Goal: Task Accomplishment & Management: Manage account settings

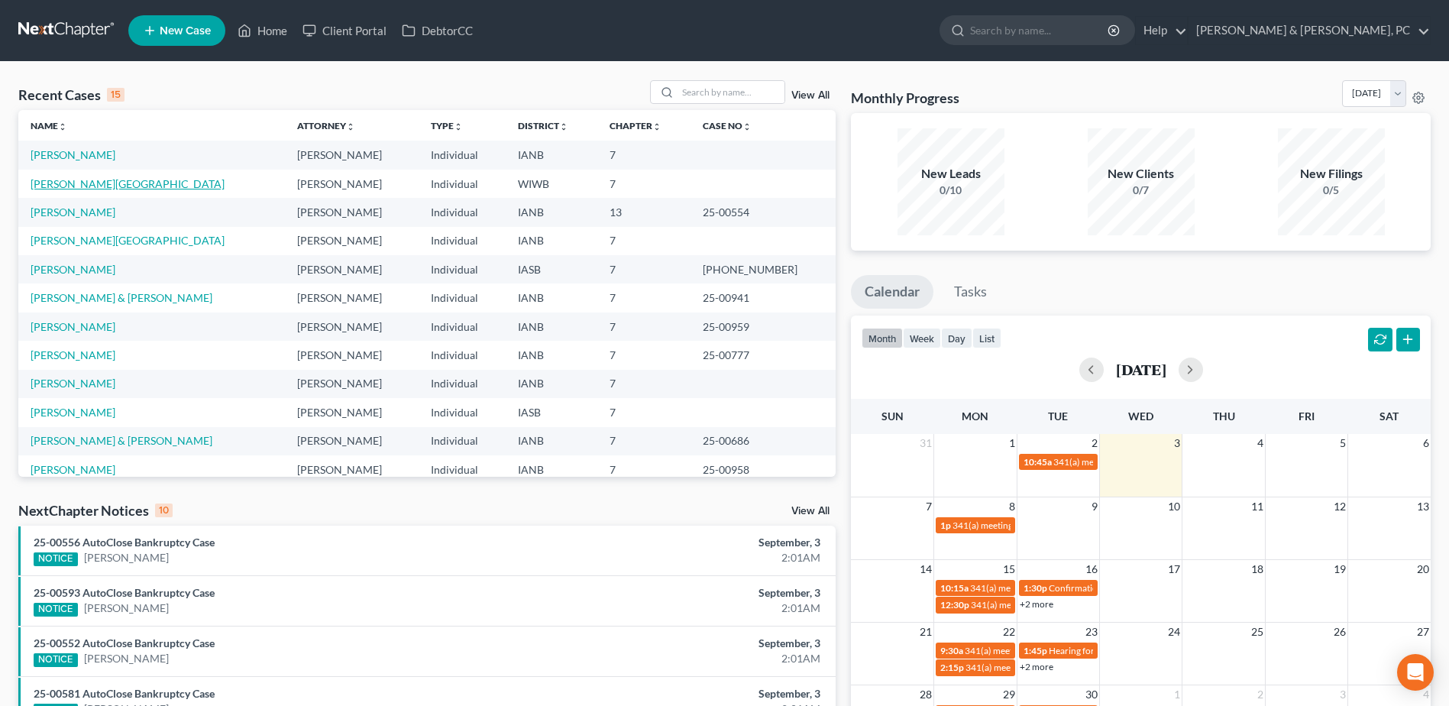
click at [78, 183] on link "[PERSON_NAME][GEOGRAPHIC_DATA]" at bounding box center [128, 183] width 194 height 13
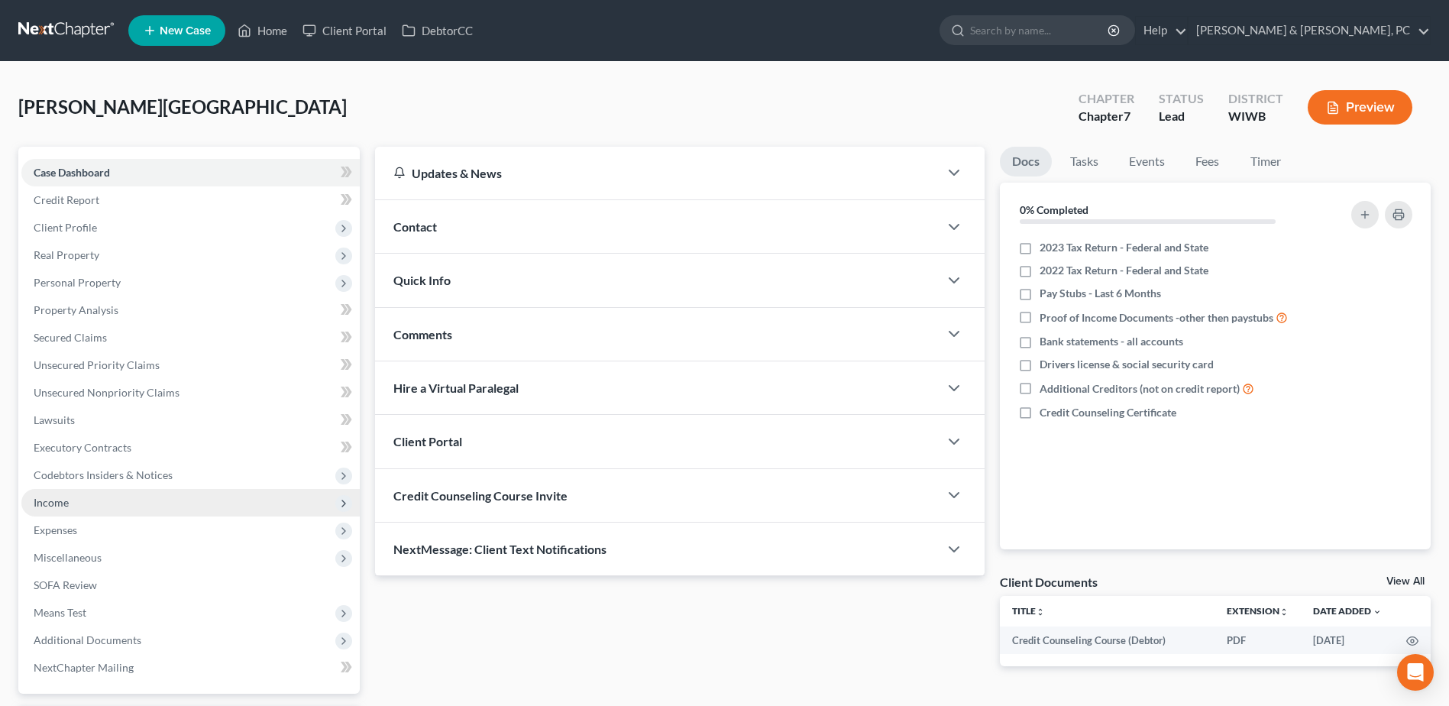
click at [68, 496] on span "Income" at bounding box center [51, 502] width 35 height 13
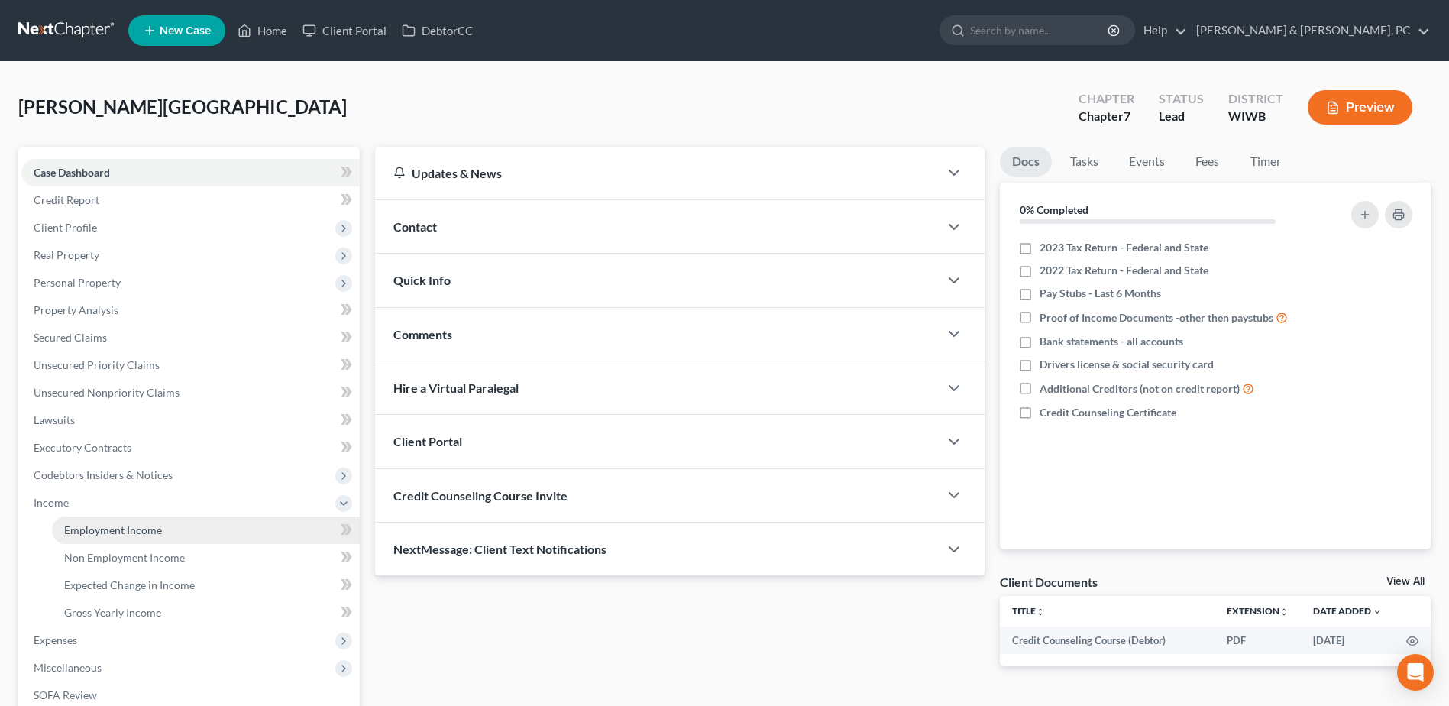
click at [73, 526] on span "Employment Income" at bounding box center [113, 529] width 98 height 13
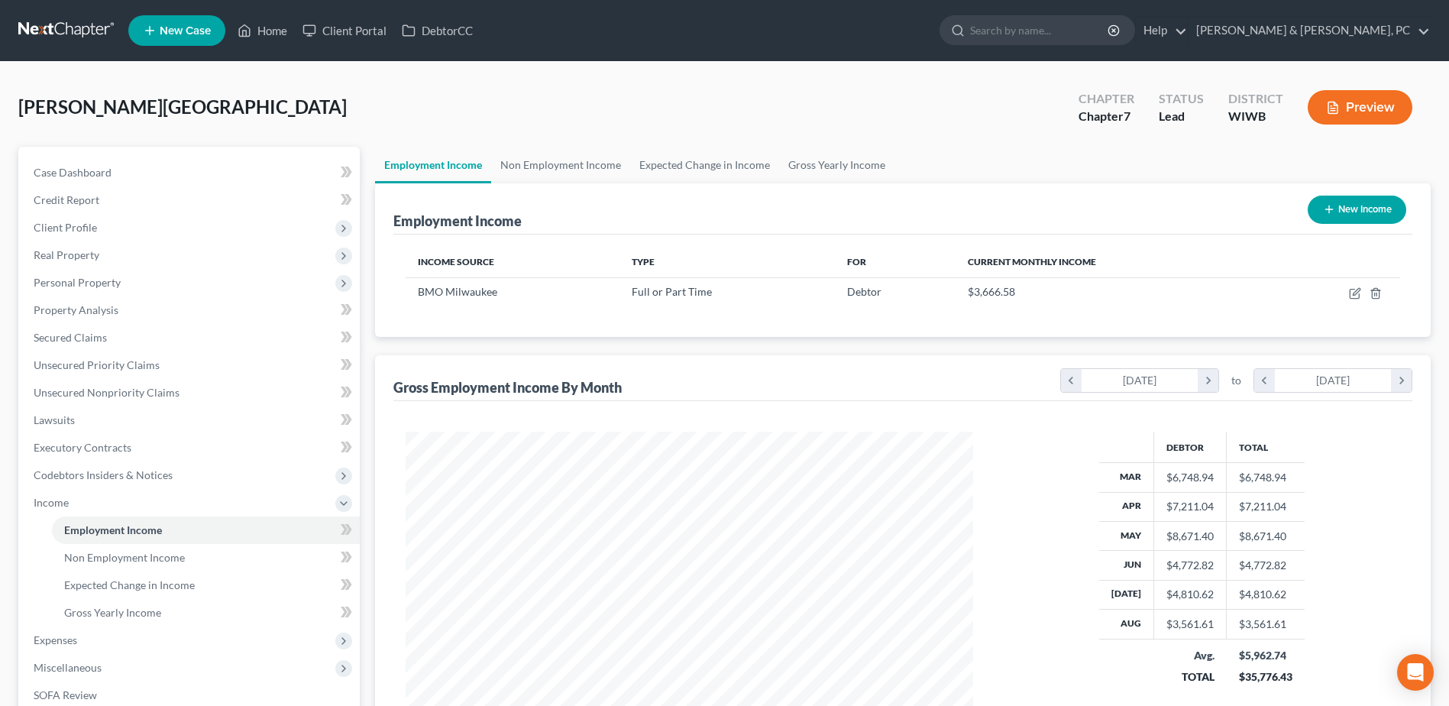
scroll to position [283, 597]
click at [251, 38] on icon at bounding box center [245, 30] width 14 height 18
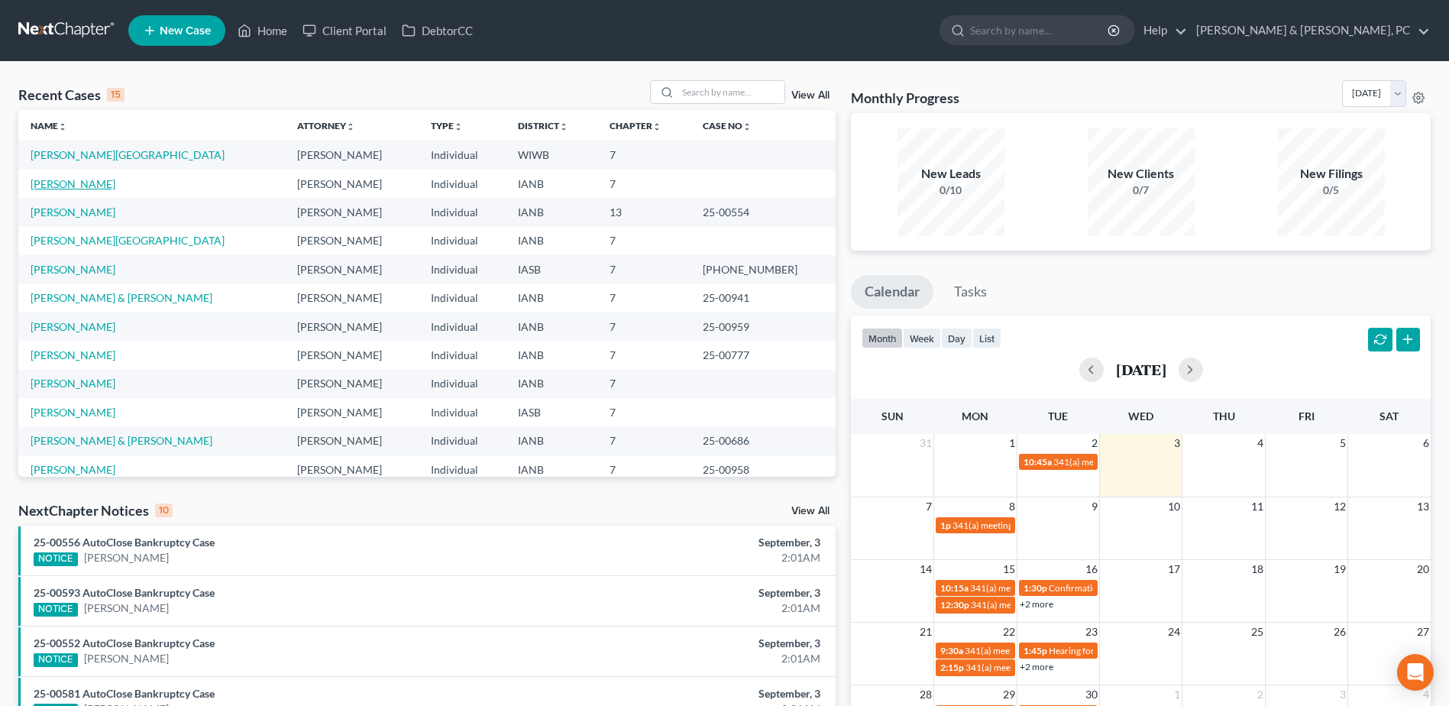
click at [68, 179] on link "[PERSON_NAME]" at bounding box center [73, 183] width 85 height 13
